Goal: Transaction & Acquisition: Purchase product/service

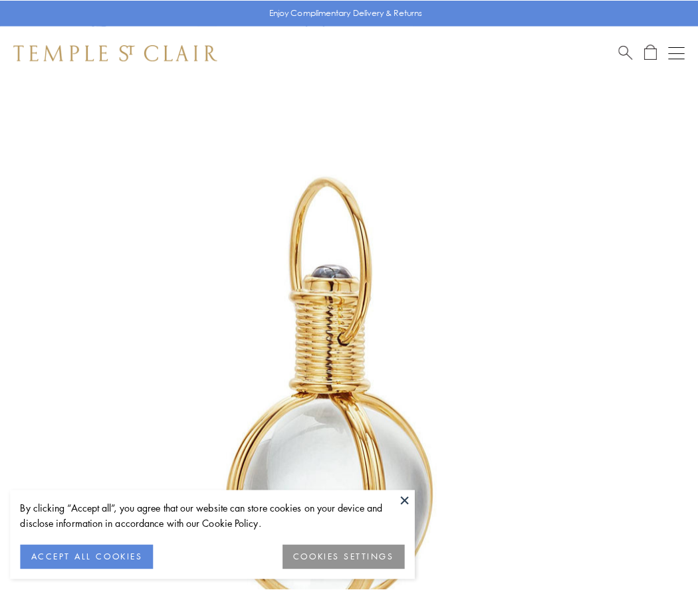
scroll to position [347, 0]
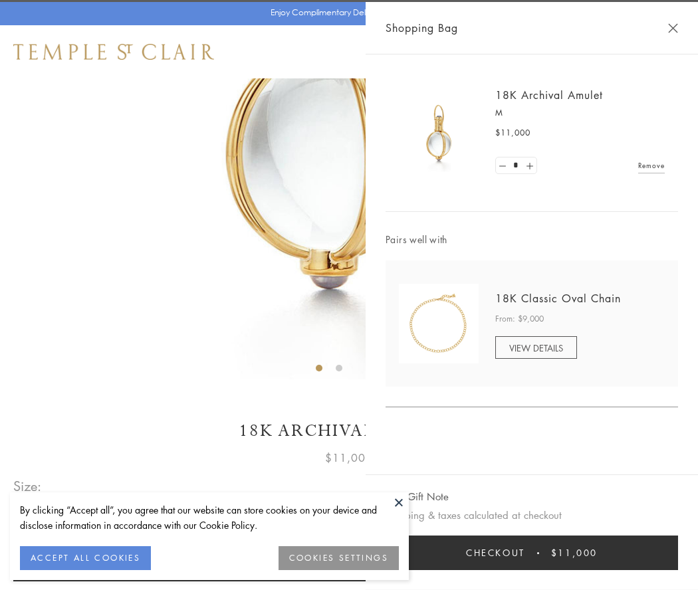
click at [532, 553] on button "Checkout $11,000" at bounding box center [531, 553] width 292 height 35
